Goal: Task Accomplishment & Management: Use online tool/utility

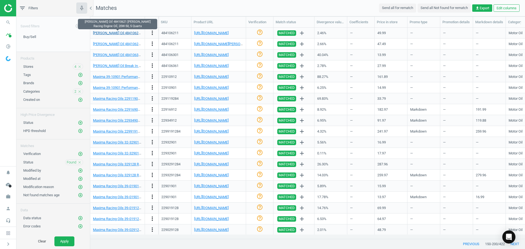
click at [129, 32] on link "[PERSON_NAME] Oil 48410621 [PERSON_NAME] Racing Engine Oil, 20W-50, 5 Quarts" at bounding box center [158, 33] width 130 height 4
click at [257, 32] on icon "check_circle_outline" at bounding box center [260, 32] width 7 height 7
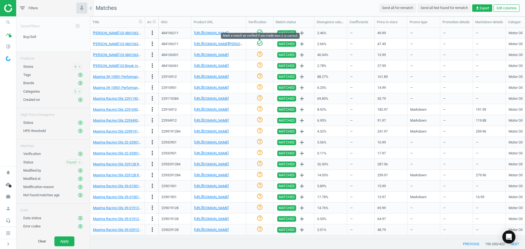
click at [261, 44] on icon "check_circle_outline" at bounding box center [260, 43] width 7 height 7
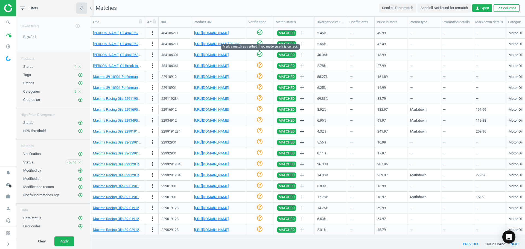
click at [261, 54] on icon "check_circle_outline" at bounding box center [260, 54] width 7 height 7
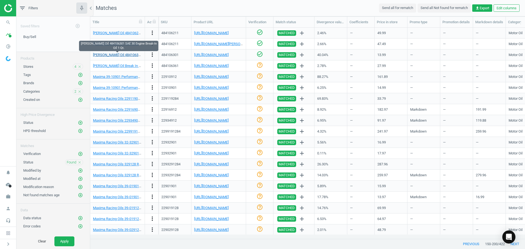
click at [121, 54] on link "[PERSON_NAME] Oil 484106301 SAE 30 Engine Break-In Oil 1 Qt." at bounding box center [142, 55] width 99 height 4
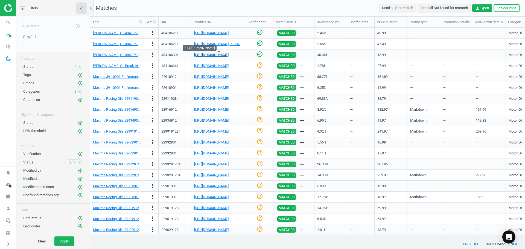
click at [208, 55] on link "[URL][DOMAIN_NAME]" at bounding box center [211, 55] width 34 height 4
click at [259, 64] on icon "check_circle_outline" at bounding box center [260, 65] width 7 height 7
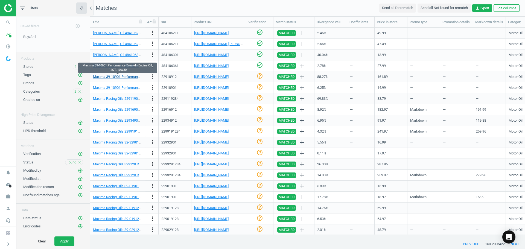
click at [130, 78] on link "Maxima 39-10901 Performance Break-In Engine Oil, 12QT, 10W30" at bounding box center [143, 77] width 101 height 4
click at [213, 80] on div "[URL][DOMAIN_NAME]" at bounding box center [218, 77] width 49 height 10
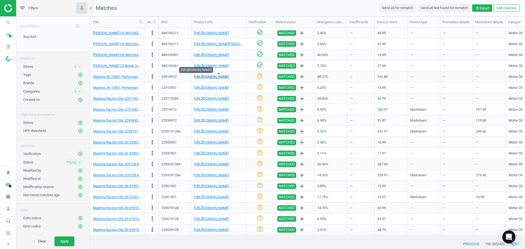
click at [214, 78] on link "[URL][DOMAIN_NAME]" at bounding box center [211, 77] width 34 height 4
click at [258, 77] on icon "check_circle_outline" at bounding box center [260, 76] width 7 height 7
click at [227, 90] on link "[URL][DOMAIN_NAME]" at bounding box center [211, 88] width 34 height 4
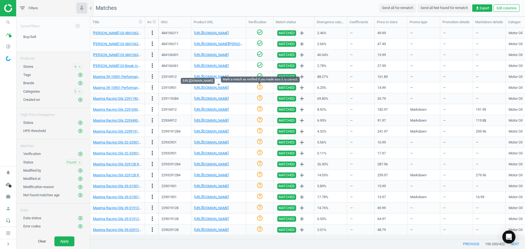
click at [261, 88] on icon "help_outline" at bounding box center [260, 87] width 7 height 7
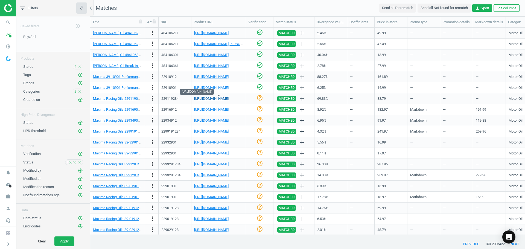
click at [225, 99] on link "[URL][DOMAIN_NAME]" at bounding box center [211, 99] width 34 height 4
click at [221, 98] on link "[URL][DOMAIN_NAME]" at bounding box center [211, 99] width 34 height 4
click at [228, 99] on link "[URL][DOMAIN_NAME]" at bounding box center [211, 99] width 34 height 4
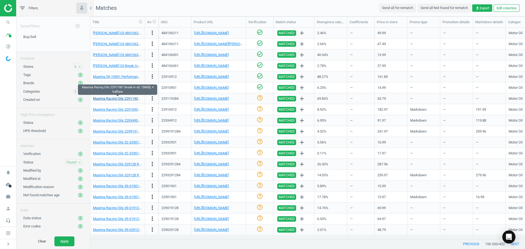
click at [120, 97] on link "Maxima Racing Oils 22911901 Break-In oil, 15W50, 4 Gallons" at bounding box center [140, 99] width 94 height 4
click at [149, 97] on icon "more_vert" at bounding box center [152, 98] width 7 height 7
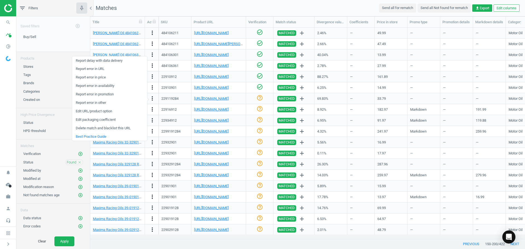
click at [104, 112] on link "Edit URL/product option" at bounding box center [109, 111] width 75 height 8
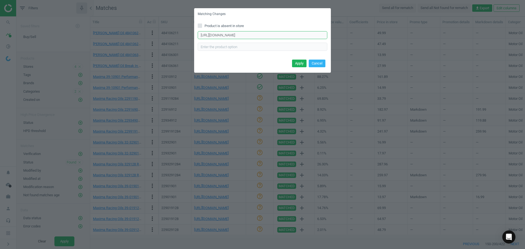
drag, startPoint x: 289, startPoint y: 38, endPoint x: 103, endPoint y: 30, distance: 185.9
click at [104, 30] on div "Matching Changes Product is absent in store [URL][DOMAIN_NAME] Enter correct pr…" at bounding box center [262, 124] width 525 height 249
paste input "-4"
type input "[URL][DOMAIN_NAME]"
click at [300, 64] on button "Apply" at bounding box center [299, 64] width 14 height 8
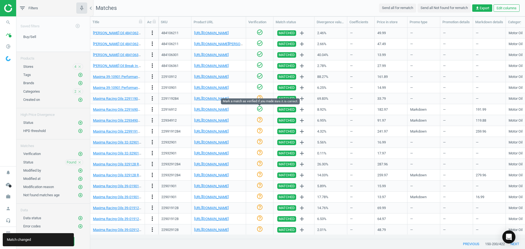
click at [260, 109] on icon "check_circle_outline" at bounding box center [260, 109] width 7 height 7
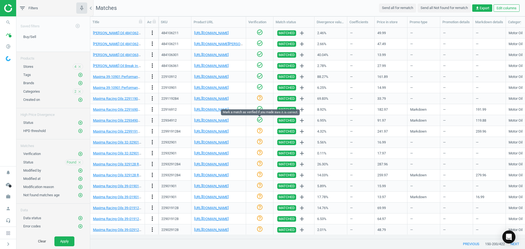
click at [258, 118] on icon "check_circle_outline" at bounding box center [260, 120] width 7 height 7
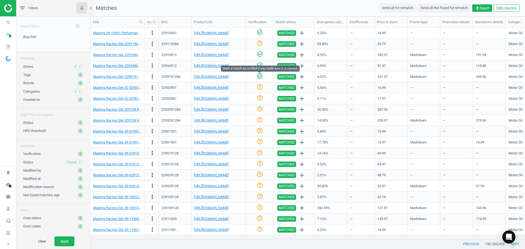
click at [259, 76] on icon "check_circle_outline" at bounding box center [260, 76] width 7 height 7
click at [218, 88] on link "[URL][DOMAIN_NAME]" at bounding box center [211, 88] width 34 height 4
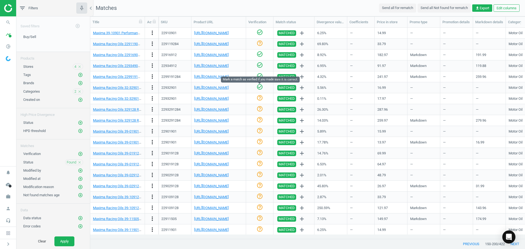
click at [260, 86] on icon "check_circle_outline" at bounding box center [260, 87] width 7 height 7
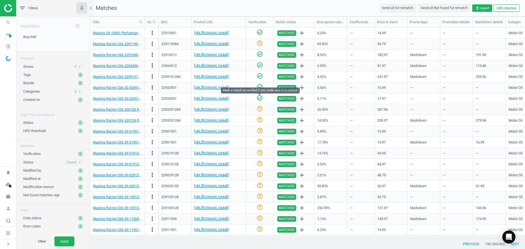
click at [258, 98] on icon "check_circle_outline" at bounding box center [260, 98] width 7 height 7
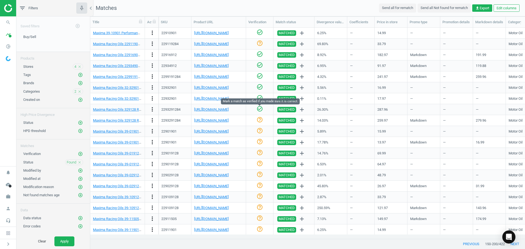
click at [260, 107] on icon "check_circle_outline" at bounding box center [260, 109] width 7 height 7
click at [260, 118] on icon "check_circle_outline" at bounding box center [260, 120] width 7 height 7
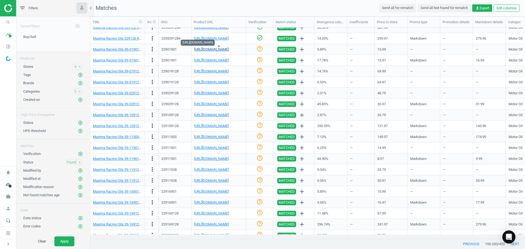
click at [229, 50] on link "[URL][DOMAIN_NAME]" at bounding box center [211, 49] width 34 height 4
click at [258, 49] on icon "check_circle_outline" at bounding box center [260, 48] width 7 height 7
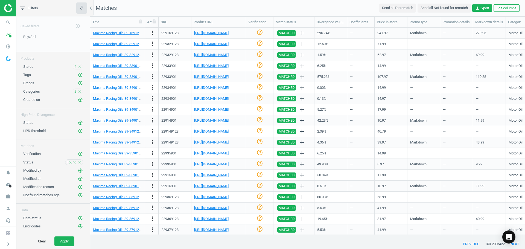
scroll to position [340, 0]
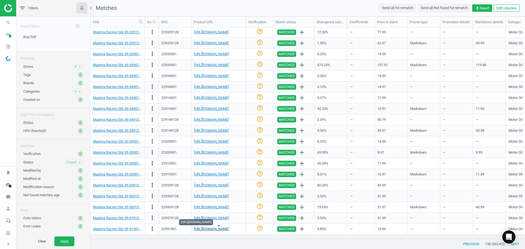
click at [226, 228] on link "[URL][DOMAIN_NAME]" at bounding box center [211, 229] width 34 height 4
click at [258, 230] on icon "check_circle_outline" at bounding box center [260, 228] width 7 height 7
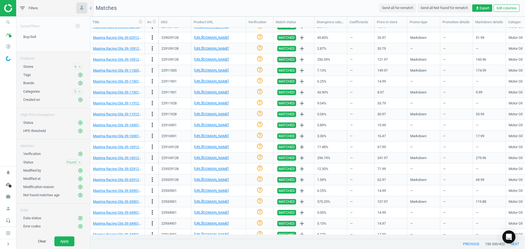
scroll to position [94, 0]
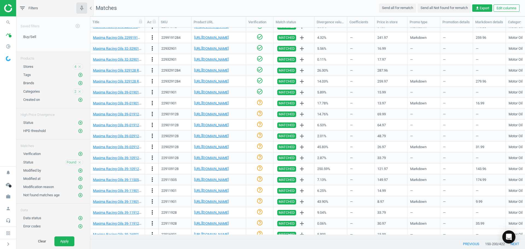
click at [260, 104] on icon "help_outline" at bounding box center [260, 102] width 7 height 7
click at [229, 113] on link "[URL][DOMAIN_NAME]" at bounding box center [211, 114] width 34 height 4
click at [257, 114] on icon "check_circle_outline" at bounding box center [260, 113] width 7 height 7
click at [262, 124] on icon "help_outline" at bounding box center [260, 124] width 7 height 7
click at [219, 136] on link "[URL][DOMAIN_NAME]" at bounding box center [211, 136] width 34 height 4
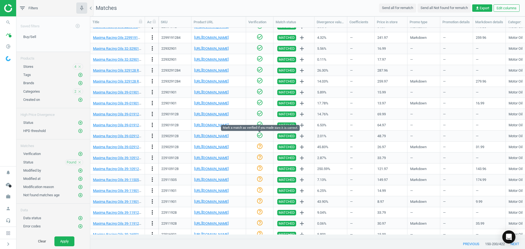
click at [258, 138] on icon "check_circle_outline" at bounding box center [260, 135] width 7 height 7
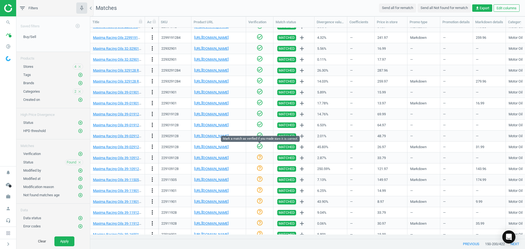
click at [261, 146] on icon "check_circle_outline" at bounding box center [260, 146] width 7 height 7
click at [225, 148] on link "[URL][DOMAIN_NAME]" at bounding box center [211, 147] width 34 height 4
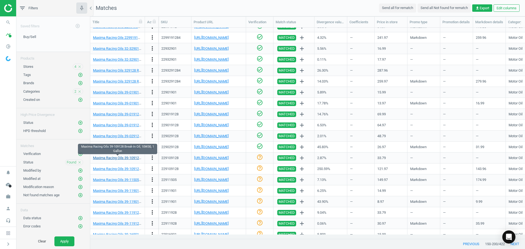
click at [130, 159] on link "Maxima Racing Oils 39-109128 Break-In Oil, 10W30, 1 Gallon" at bounding box center [140, 158] width 94 height 4
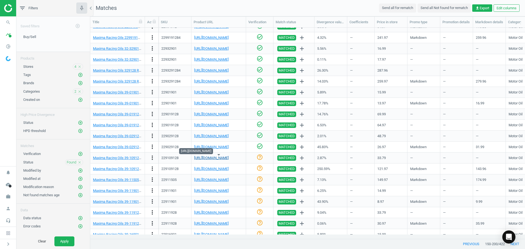
click at [222, 157] on link "[URL][DOMAIN_NAME]" at bounding box center [211, 158] width 34 height 4
click at [259, 160] on icon "check_circle_outline" at bounding box center [260, 157] width 7 height 7
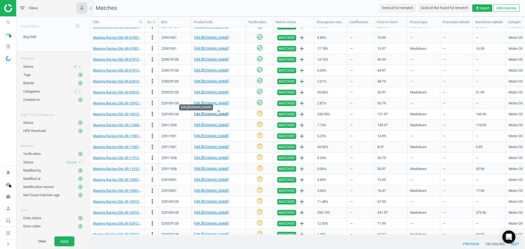
click at [220, 115] on link "[URL][DOMAIN_NAME]" at bounding box center [211, 114] width 34 height 4
click at [128, 116] on link "Maxima Racing Oils 39-109128 Break-In Oil, 10W30, 1 Gallon" at bounding box center [140, 114] width 94 height 4
click at [213, 115] on link "[URL][DOMAIN_NAME]" at bounding box center [211, 114] width 34 height 4
click at [153, 114] on icon "more_vert" at bounding box center [152, 114] width 7 height 7
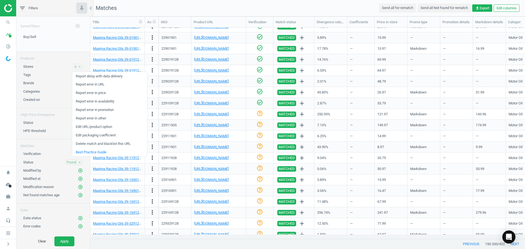
click at [97, 128] on link "Edit URL/product option" at bounding box center [109, 127] width 75 height 8
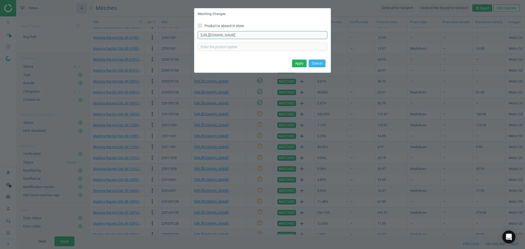
drag, startPoint x: 320, startPoint y: 33, endPoint x: 73, endPoint y: 25, distance: 247.4
click at [74, 25] on div "Matching Changes Product is absent in store [URL][DOMAIN_NAME] Enter correct pr…" at bounding box center [262, 124] width 525 height 249
type input "-motor-oil-conventional-1-gallon-bottle-set-of-4"
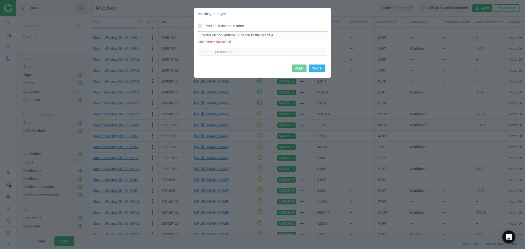
drag, startPoint x: 245, startPoint y: 34, endPoint x: 78, endPoint y: 35, distance: 166.8
click at [77, 35] on div "Matching Changes Product is absent in store -motor-oil-conventional-1-gallon-bo…" at bounding box center [262, 124] width 525 height 249
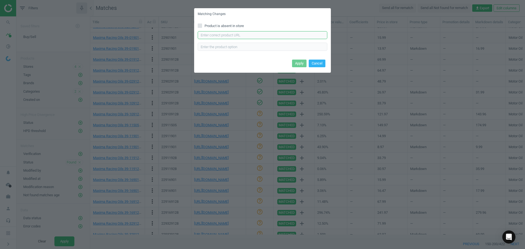
drag, startPoint x: 254, startPoint y: 31, endPoint x: 214, endPoint y: 37, distance: 41.1
click at [215, 37] on input "text" at bounding box center [263, 35] width 130 height 8
paste input "[URL][DOMAIN_NAME]"
type input "[URL][DOMAIN_NAME]"
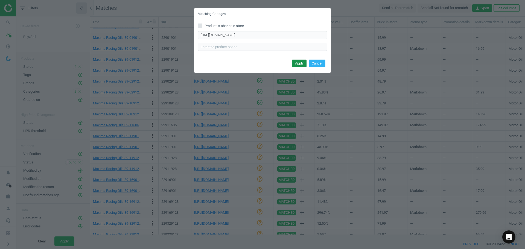
click at [300, 65] on button "Apply" at bounding box center [299, 64] width 14 height 8
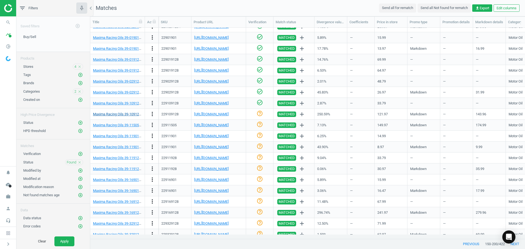
click at [121, 114] on link "Maxima Racing Oils 39-109128 Break-In Oil, 10W30, 1 Gallon" at bounding box center [140, 114] width 94 height 4
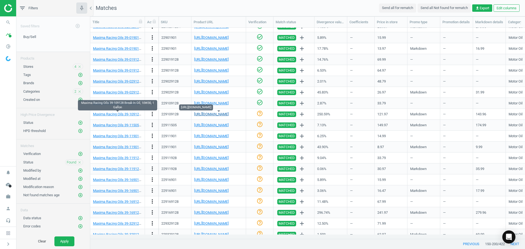
click at [222, 112] on link "[URL][DOMAIN_NAME]" at bounding box center [211, 114] width 34 height 4
click at [127, 114] on link "Maxima Racing Oils 39-109128 Break-In Oil, 10W30, 1 Gallon" at bounding box center [140, 114] width 94 height 4
click at [221, 114] on link "[URL][DOMAIN_NAME]" at bounding box center [211, 114] width 34 height 4
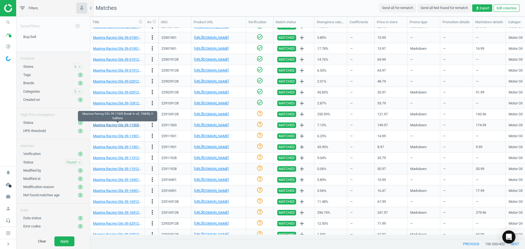
click at [130, 123] on link "Maxima Racing Oils 39-11505 Break-In oil, 15W50, 5 Gallons" at bounding box center [139, 125] width 93 height 4
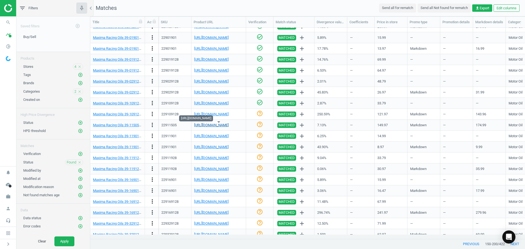
click at [207, 123] on link "[URL][DOMAIN_NAME]" at bounding box center [211, 125] width 34 height 4
click at [262, 125] on icon "check_circle_outline" at bounding box center [260, 124] width 7 height 7
click at [214, 136] on link "[URL][DOMAIN_NAME]" at bounding box center [211, 136] width 34 height 4
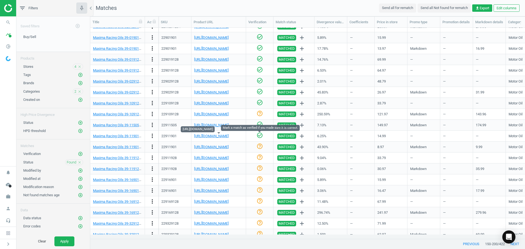
click at [258, 135] on icon "check_circle_outline" at bounding box center [260, 135] width 7 height 7
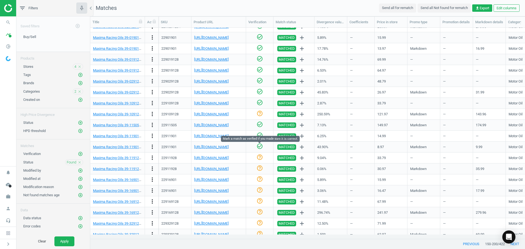
click at [258, 147] on icon "check_circle_outline" at bounding box center [260, 146] width 7 height 7
click at [226, 157] on link "[URL][DOMAIN_NAME]" at bounding box center [211, 158] width 34 height 4
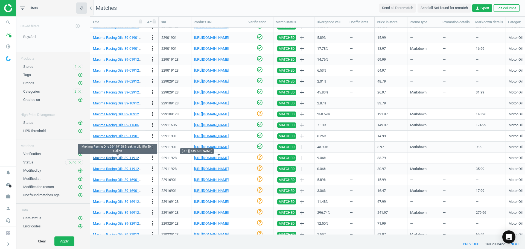
click at [120, 158] on link "Maxima Racing Oils 39-119128 Break-In oil, 15W50, 1 Gallon" at bounding box center [139, 158] width 93 height 4
click at [208, 157] on link "[URL][DOMAIN_NAME]" at bounding box center [211, 158] width 34 height 4
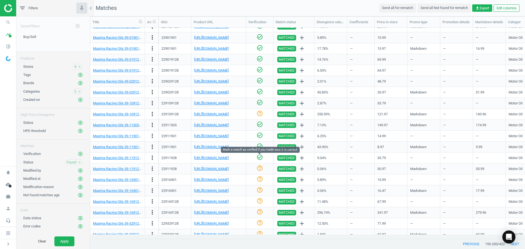
click at [259, 156] on icon "check_circle_outline" at bounding box center [260, 157] width 7 height 7
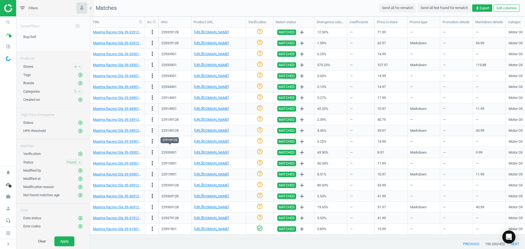
scroll to position [231, 0]
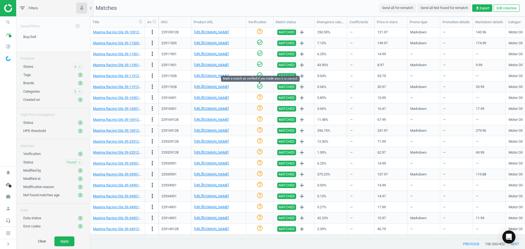
click at [258, 86] on icon "check_circle_outline" at bounding box center [260, 86] width 7 height 7
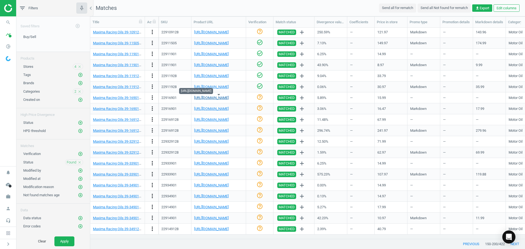
click at [229, 97] on link "[URL][DOMAIN_NAME]" at bounding box center [211, 98] width 34 height 4
click at [258, 98] on icon "check_circle_outline" at bounding box center [260, 97] width 7 height 7
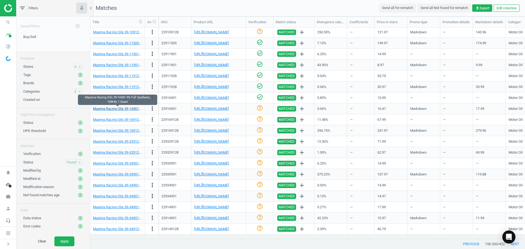
click at [118, 109] on link "Maxima Racing Oils 39-16901 RS Full Synthetic, 10W40, 1 Quart" at bounding box center [142, 109] width 98 height 4
click at [260, 110] on icon "check_circle_outline" at bounding box center [260, 108] width 7 height 7
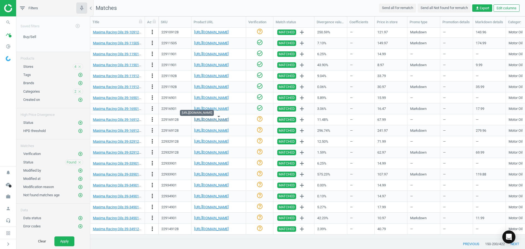
click at [222, 120] on link "[URL][DOMAIN_NAME]" at bounding box center [211, 120] width 34 height 4
click at [260, 120] on icon "check_circle_outline" at bounding box center [260, 119] width 7 height 7
click at [213, 131] on link "[URL][DOMAIN_NAME]" at bounding box center [211, 131] width 34 height 4
click at [152, 131] on icon "more_vert" at bounding box center [152, 130] width 7 height 7
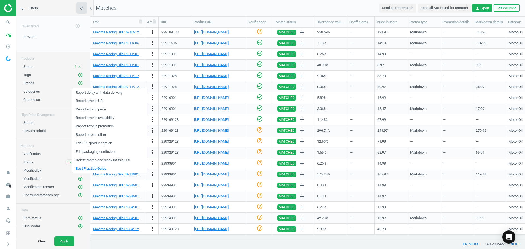
click at [110, 151] on link "Edit packaging coefficient" at bounding box center [109, 152] width 75 height 8
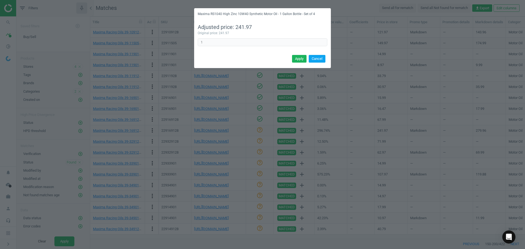
click at [316, 60] on button "Cancel" at bounding box center [317, 59] width 17 height 8
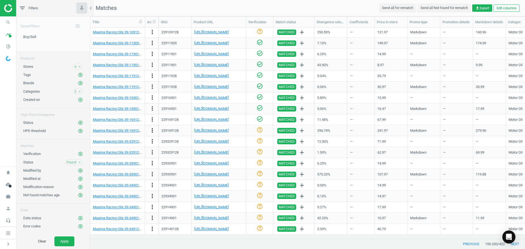
click at [150, 132] on icon "more_vert" at bounding box center [152, 130] width 7 height 7
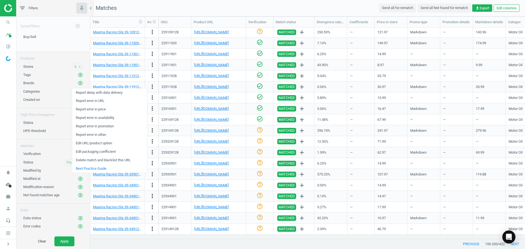
click at [106, 144] on link "Edit URL/product option" at bounding box center [109, 143] width 75 height 8
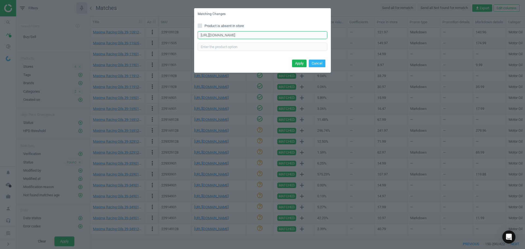
drag, startPoint x: 311, startPoint y: 35, endPoint x: 46, endPoint y: 28, distance: 265.9
click at [83, 25] on div "Matching Changes Product is absent in store [URL][DOMAIN_NAME] Enter correct pr…" at bounding box center [262, 124] width 525 height 249
type input "-motor-oil-1-gallon-bottle-set-of-4"
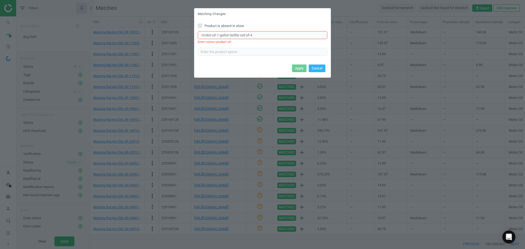
drag, startPoint x: 259, startPoint y: 34, endPoint x: 78, endPoint y: 38, distance: 180.3
click at [144, 32] on div "Matching Changes Product is absent in store -motor-oil-1-gallon-bottle-set-of-4…" at bounding box center [262, 124] width 525 height 249
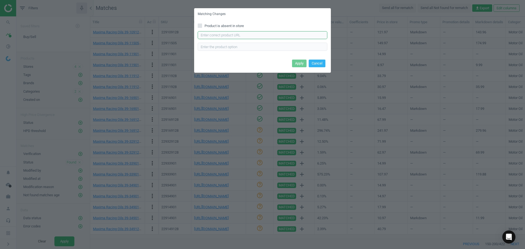
paste input "[URL][DOMAIN_NAME]"
type input "[URL][DOMAIN_NAME]"
click at [299, 63] on button "Apply" at bounding box center [299, 64] width 14 height 8
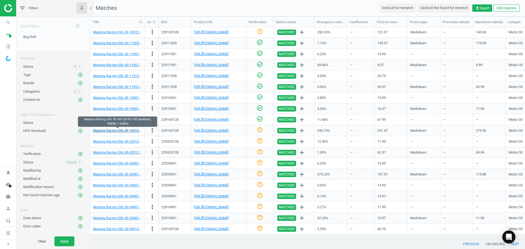
click at [124, 130] on link "Maxima Racing Oils 39-169128 RS Full Synthetic, 10W40, 1 Gallon" at bounding box center [143, 131] width 101 height 4
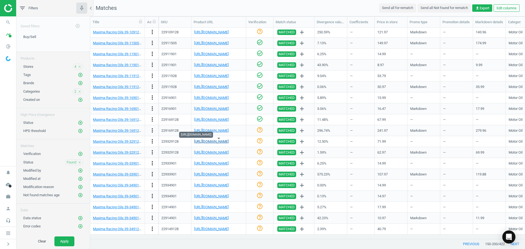
click at [215, 141] on link "[URL][DOMAIN_NAME]" at bounding box center [211, 141] width 34 height 4
click at [260, 140] on icon "check_circle_outline" at bounding box center [260, 141] width 7 height 7
click at [261, 150] on icon "check_circle_outline" at bounding box center [260, 151] width 7 height 7
click at [229, 163] on link "[URL][DOMAIN_NAME]" at bounding box center [211, 163] width 34 height 4
click at [259, 161] on icon "check_circle_outline" at bounding box center [260, 162] width 7 height 7
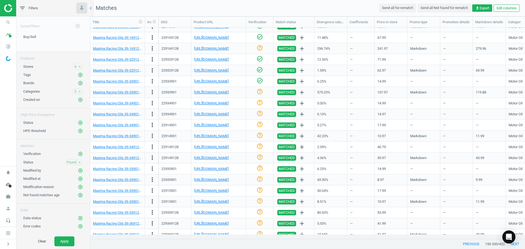
scroll to position [340, 0]
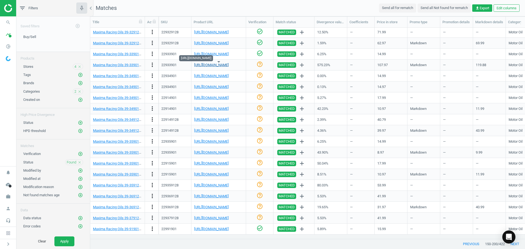
click at [216, 66] on link "[URL][DOMAIN_NAME]" at bounding box center [211, 65] width 34 height 4
click at [223, 65] on link "[URL][DOMAIN_NAME]" at bounding box center [211, 65] width 34 height 4
click at [224, 63] on link "[URL][DOMAIN_NAME]" at bounding box center [211, 65] width 34 height 4
click at [226, 218] on link "[URL][DOMAIN_NAME]" at bounding box center [211, 218] width 34 height 4
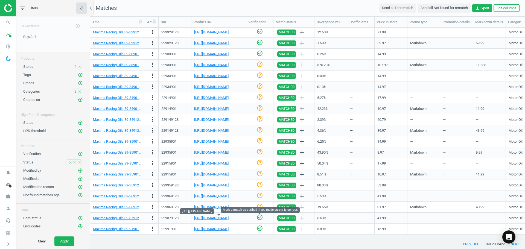
click at [261, 219] on icon "check_circle_outline" at bounding box center [260, 217] width 7 height 7
click at [260, 205] on icon "help_outline" at bounding box center [260, 206] width 7 height 7
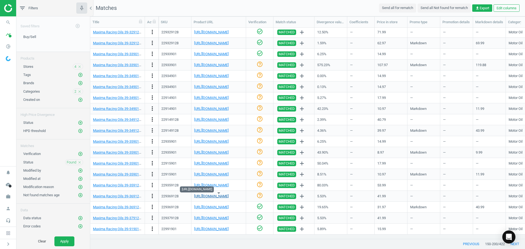
click at [221, 197] on link "[URL][DOMAIN_NAME]" at bounding box center [211, 196] width 34 height 4
click at [259, 195] on icon "check_circle_outline" at bounding box center [260, 195] width 7 height 7
click at [224, 186] on link "[URL][DOMAIN_NAME]" at bounding box center [211, 185] width 34 height 4
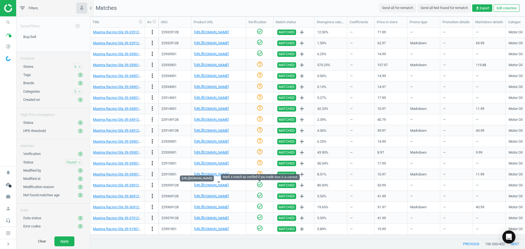
click at [258, 186] on icon "check_circle_outline" at bounding box center [260, 184] width 7 height 7
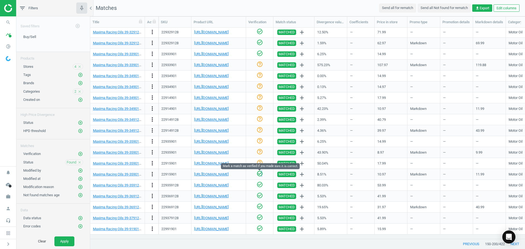
click at [261, 175] on icon "check_circle_outline" at bounding box center [260, 173] width 7 height 7
click at [225, 163] on link "[URL][DOMAIN_NAME]" at bounding box center [211, 163] width 34 height 4
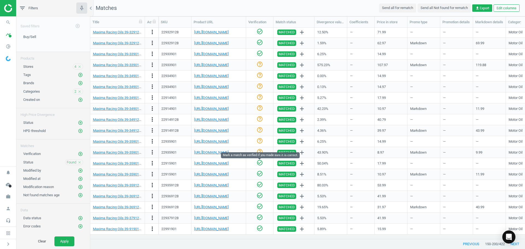
click at [258, 164] on icon "check_circle_outline" at bounding box center [260, 162] width 7 height 7
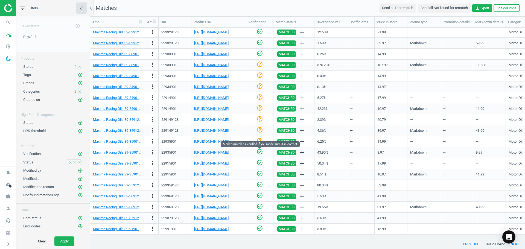
click at [258, 153] on icon "check_circle_outline" at bounding box center [260, 151] width 7 height 7
click at [229, 140] on link "[URL][DOMAIN_NAME]" at bounding box center [211, 141] width 34 height 4
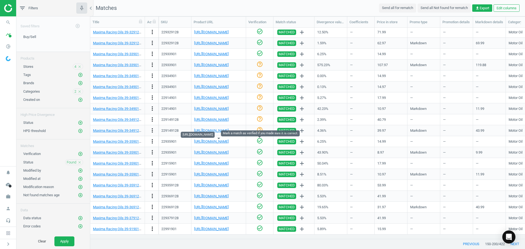
click at [257, 140] on icon "check_circle_outline" at bounding box center [260, 141] width 7 height 7
click at [267, 131] on div "help_outline" at bounding box center [260, 131] width 22 height 10
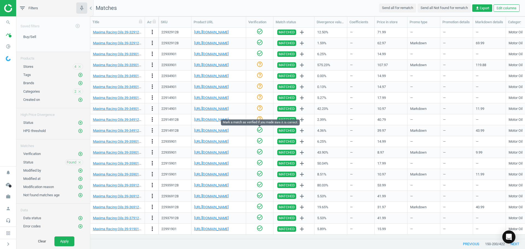
click at [260, 132] on icon "check_circle_outline" at bounding box center [260, 130] width 7 height 7
click at [229, 119] on link "[URL][DOMAIN_NAME]" at bounding box center [211, 120] width 34 height 4
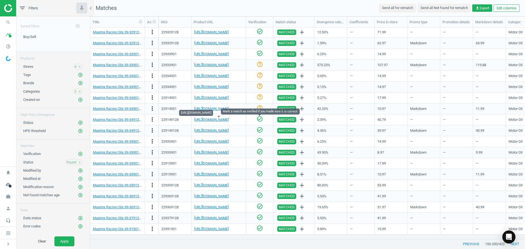
click at [259, 121] on icon "check_circle_outline" at bounding box center [260, 119] width 7 height 7
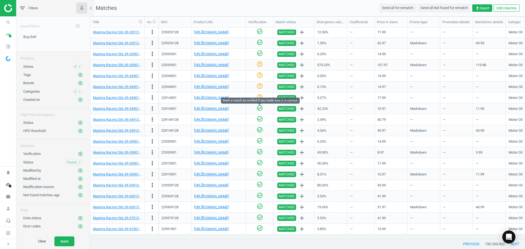
click at [257, 108] on icon "check_circle_outline" at bounding box center [260, 108] width 7 height 7
click at [223, 99] on link "[URL][DOMAIN_NAME]" at bounding box center [211, 98] width 34 height 4
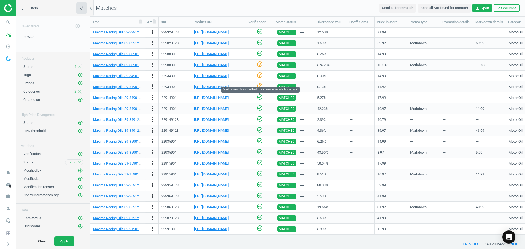
click at [257, 96] on icon "check_circle_outline" at bounding box center [260, 97] width 7 height 7
click at [253, 86] on div "help_outline" at bounding box center [260, 87] width 22 height 10
click at [258, 86] on icon "help_outline" at bounding box center [260, 86] width 7 height 7
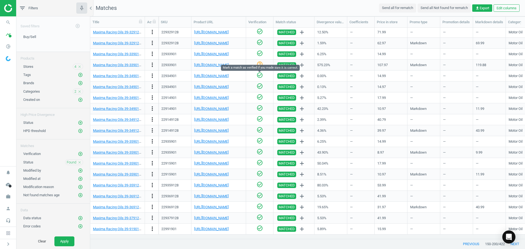
click at [257, 76] on icon "check_circle_outline" at bounding box center [260, 75] width 7 height 7
click at [211, 66] on link "[URL][DOMAIN_NAME]" at bounding box center [211, 65] width 34 height 4
click at [152, 65] on icon "more_vert" at bounding box center [152, 65] width 7 height 7
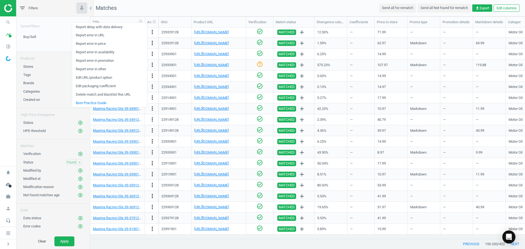
click at [101, 78] on link "Edit URL/product option" at bounding box center [109, 78] width 75 height 8
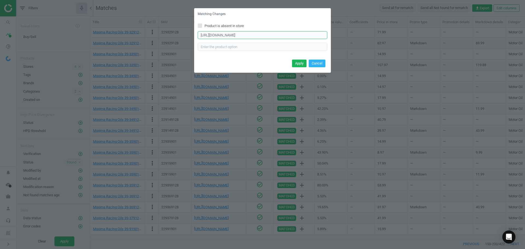
drag, startPoint x: 307, startPoint y: 36, endPoint x: 0, endPoint y: 34, distance: 307.4
click at [0, 34] on div "Matching Changes Product is absent in store [URL][DOMAIN_NAME] Enter correct pr…" at bounding box center [262, 124] width 525 height 249
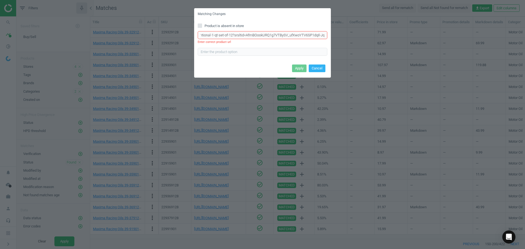
scroll to position [0, 0]
drag, startPoint x: 325, startPoint y: 36, endPoint x: 4, endPoint y: 40, distance: 320.3
click at [4, 40] on div "Matching Changes Product is absent in store 0-conventional-1-qt-set-of-12?srslt…" at bounding box center [262, 124] width 525 height 249
type input "-JqHGKusU-Oc5VcwjHw"
drag, startPoint x: 236, startPoint y: 36, endPoint x: 65, endPoint y: 27, distance: 170.6
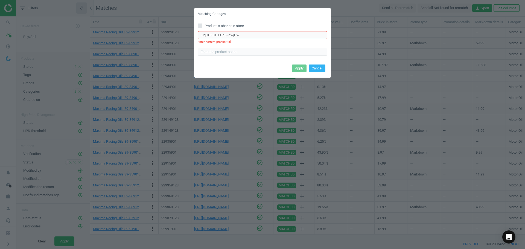
click at [69, 25] on div "Matching Changes Product is absent in store -JqHGKusU-Oc5VcwjHw Enter correct p…" at bounding box center [262, 124] width 525 height 249
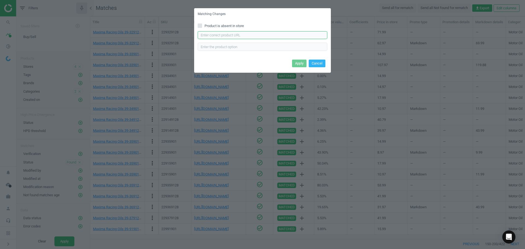
paste input "[URL][DOMAIN_NAME]"
type input "[URL][DOMAIN_NAME]"
click at [296, 64] on button "Apply" at bounding box center [299, 64] width 14 height 8
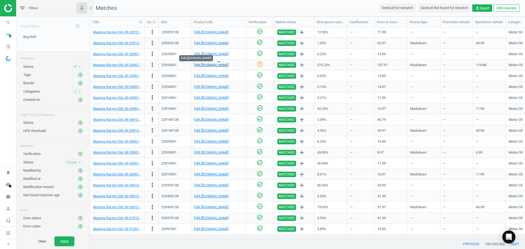
click at [224, 65] on link "[URL][DOMAIN_NAME]" at bounding box center [211, 65] width 34 height 4
